Goal: Check status: Check status

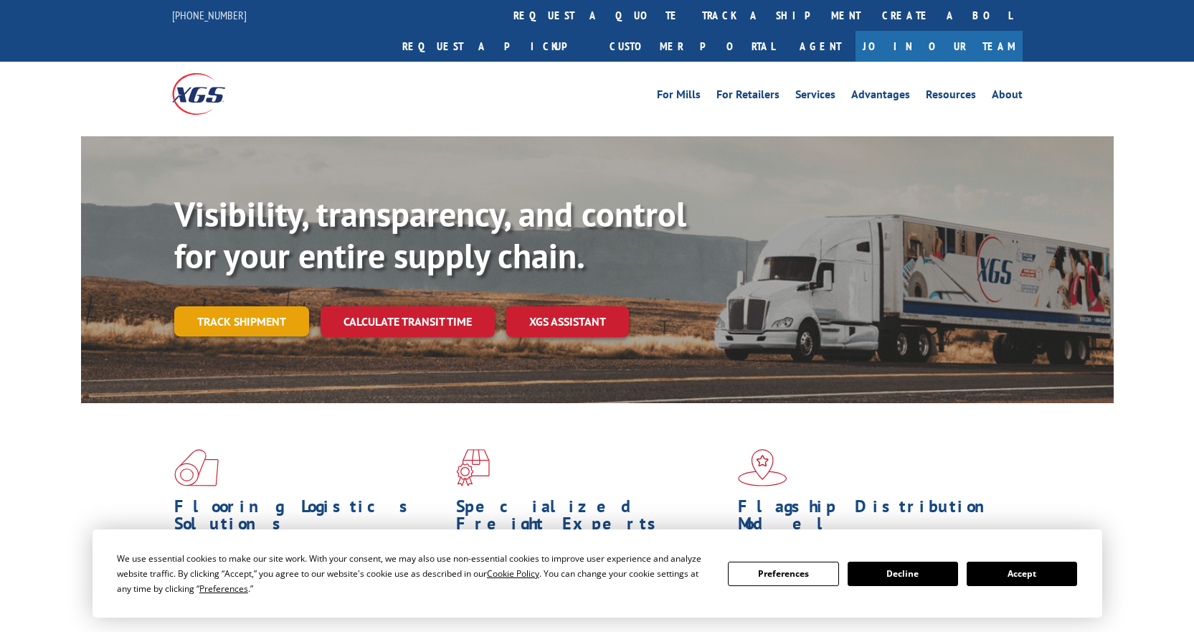
scroll to position [72, 0]
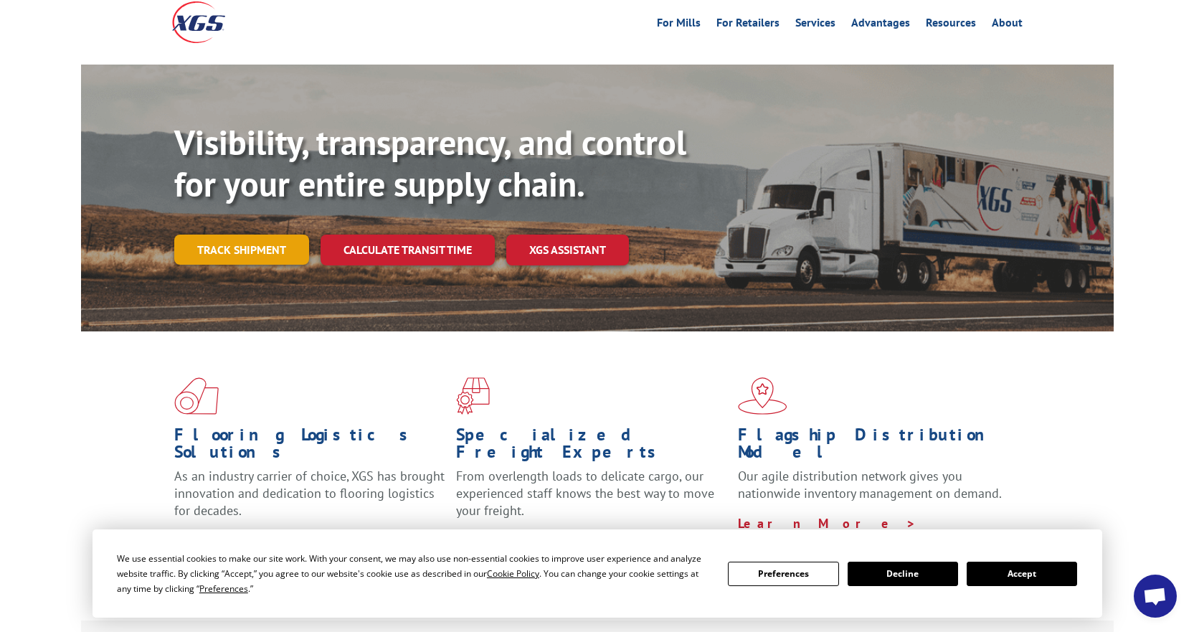
click at [230, 234] on link "Track shipment" at bounding box center [241, 249] width 135 height 30
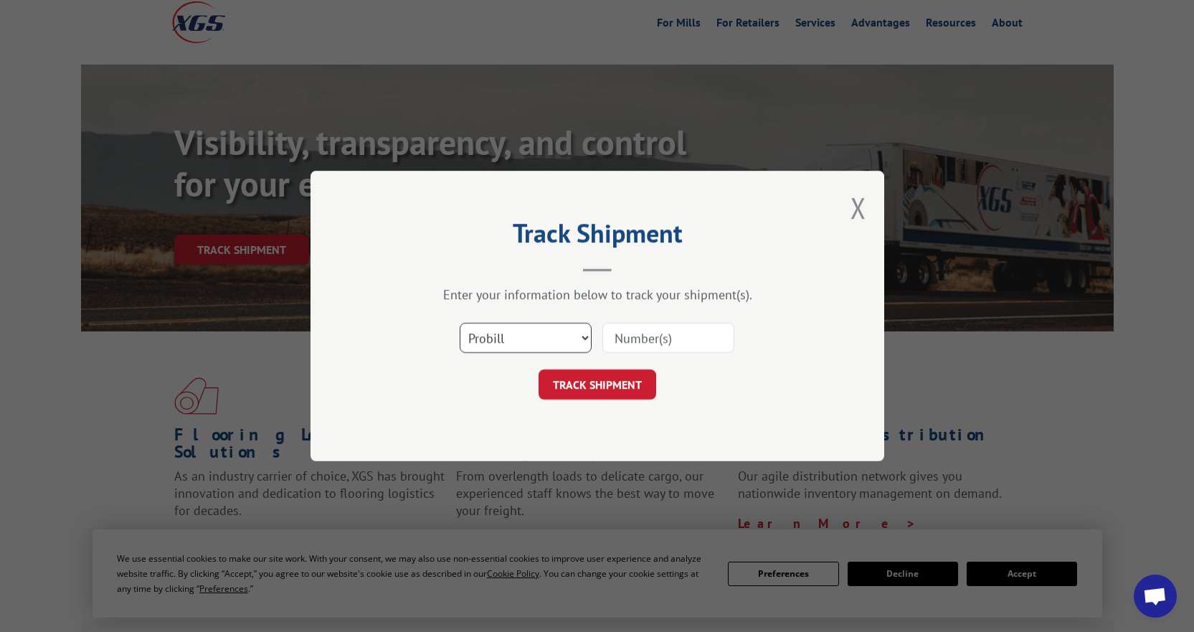
click at [518, 336] on select "Select category... Probill BOL PO" at bounding box center [526, 338] width 132 height 30
select select "bol"
click at [460, 323] on select "Select category... Probill BOL PO" at bounding box center [526, 338] width 132 height 30
click at [690, 341] on input at bounding box center [668, 338] width 132 height 30
type input "2876561"
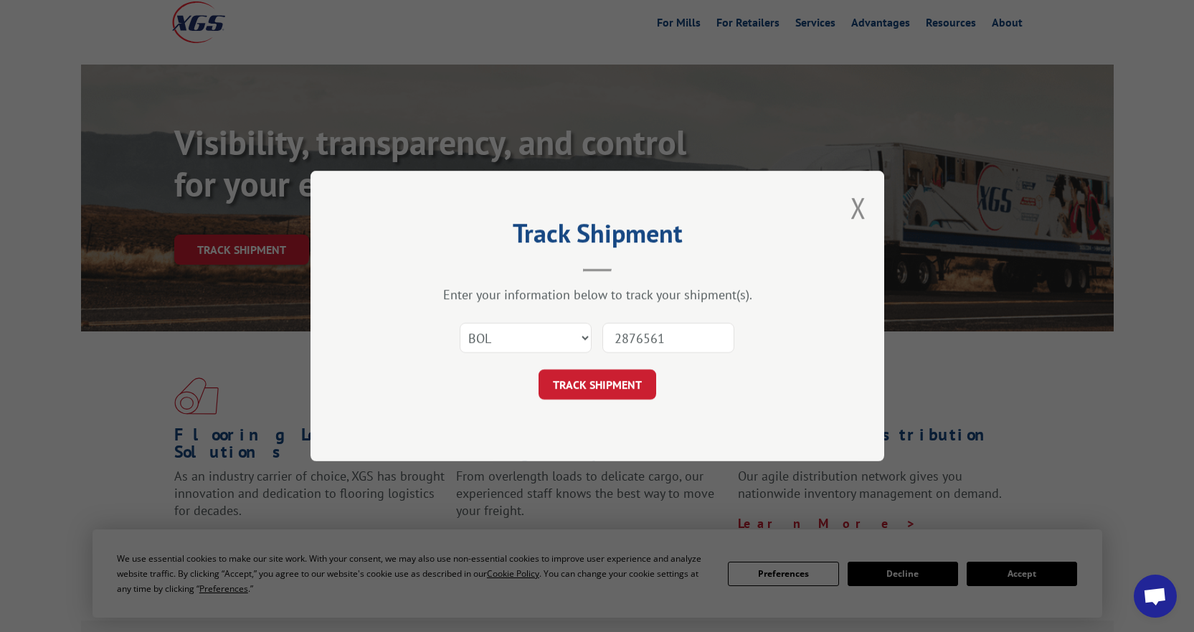
click button "TRACK SHIPMENT" at bounding box center [597, 384] width 118 height 30
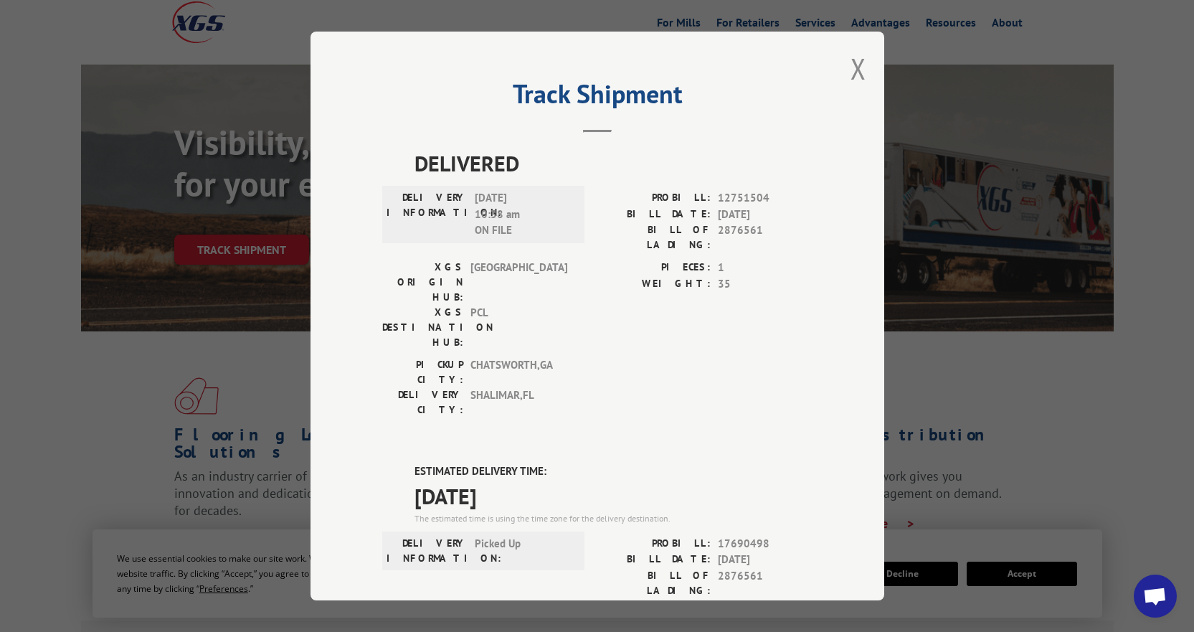
scroll to position [0, 0]
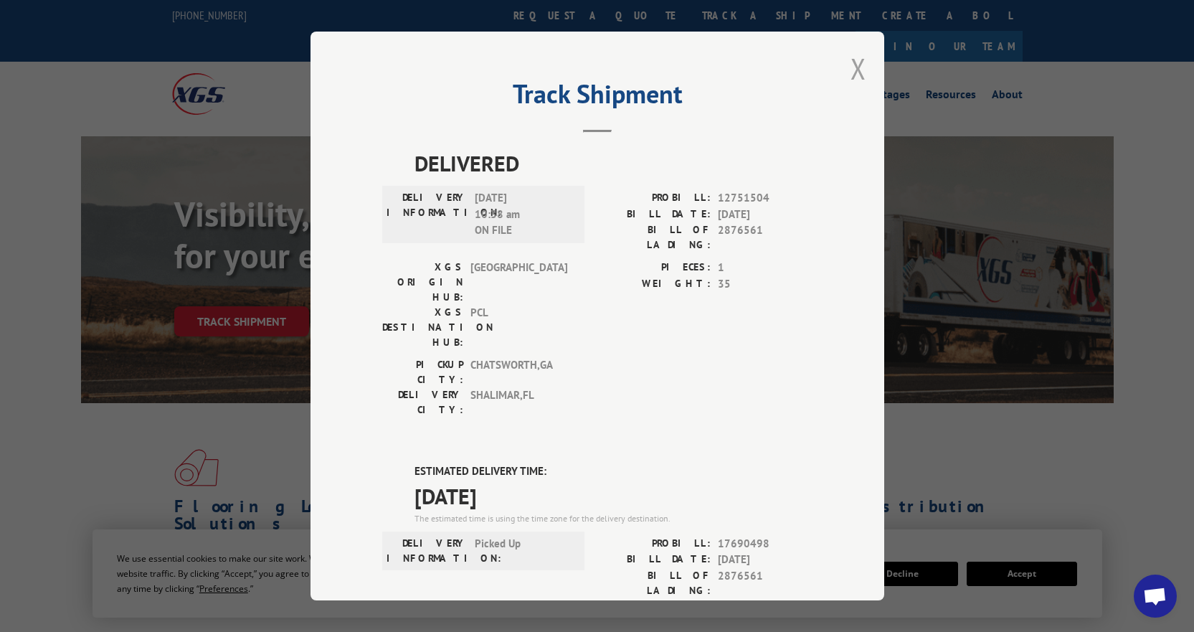
click at [850, 78] on button "Close modal" at bounding box center [858, 68] width 16 height 38
